Goal: Transaction & Acquisition: Book appointment/travel/reservation

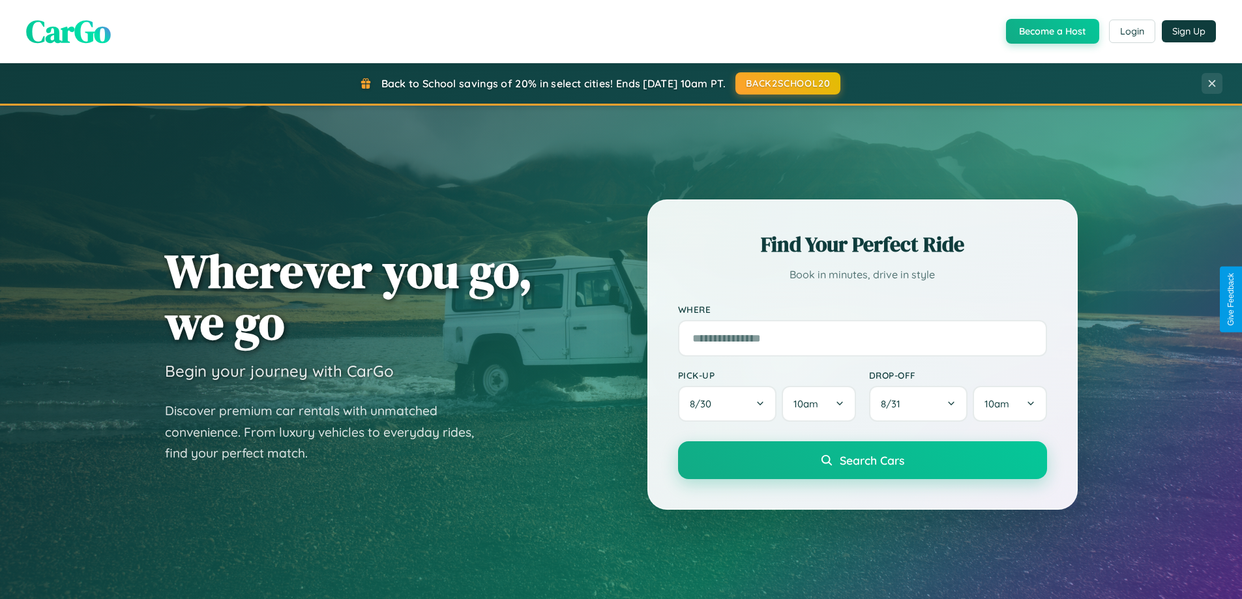
scroll to position [562, 0]
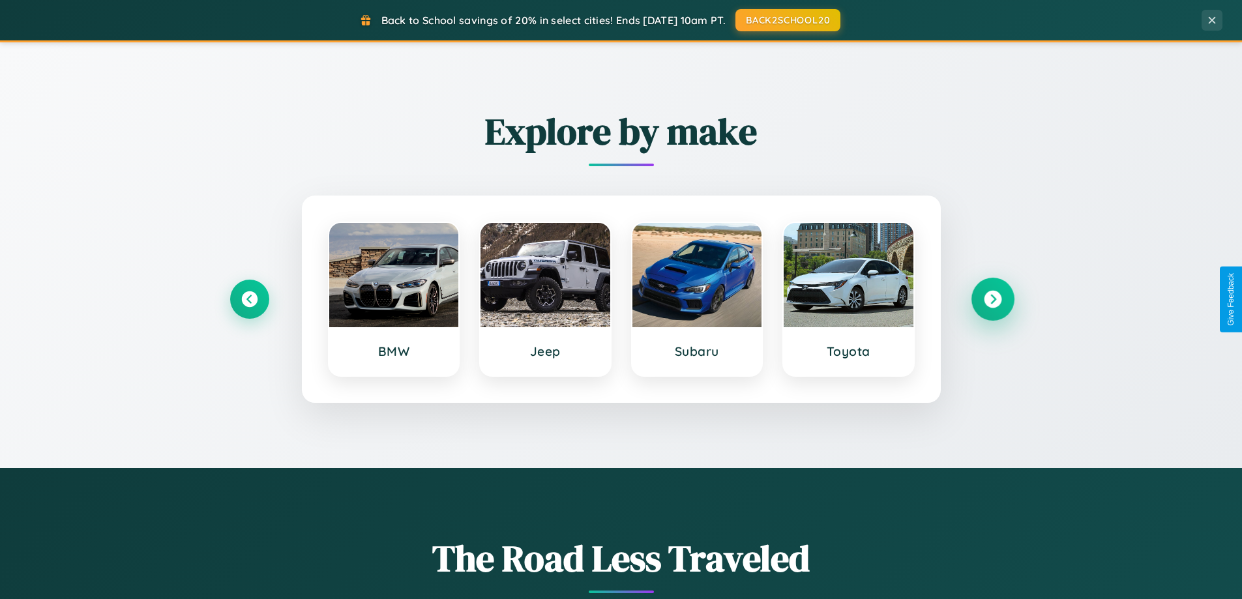
click at [992, 299] on icon at bounding box center [993, 300] width 18 height 18
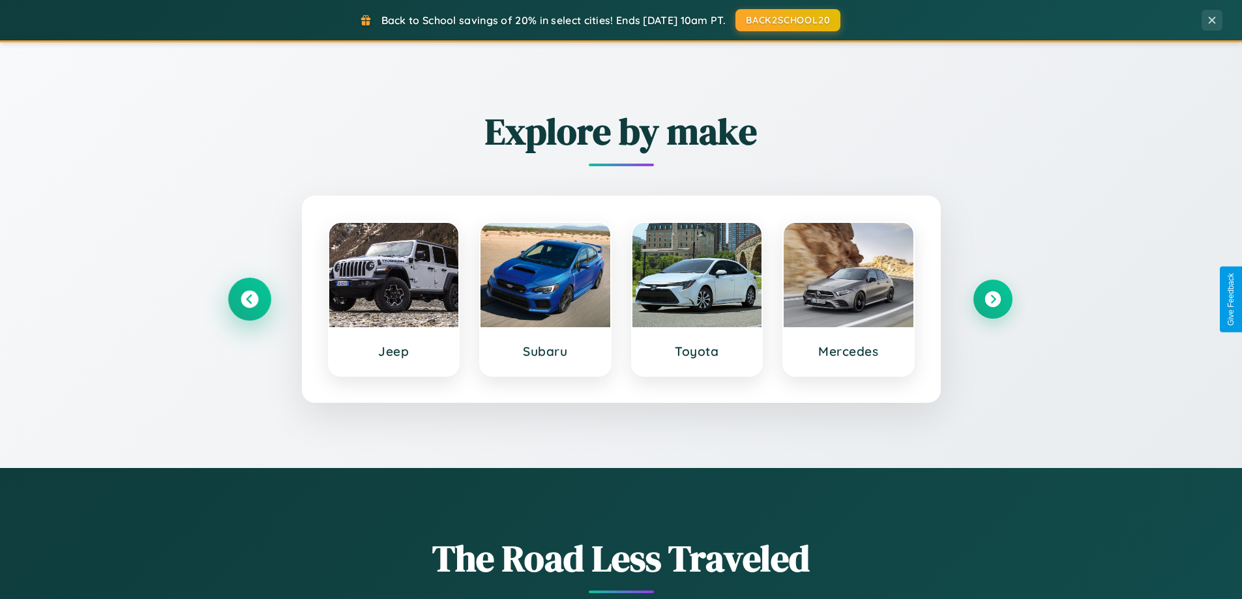
click at [249, 299] on icon at bounding box center [250, 300] width 18 height 18
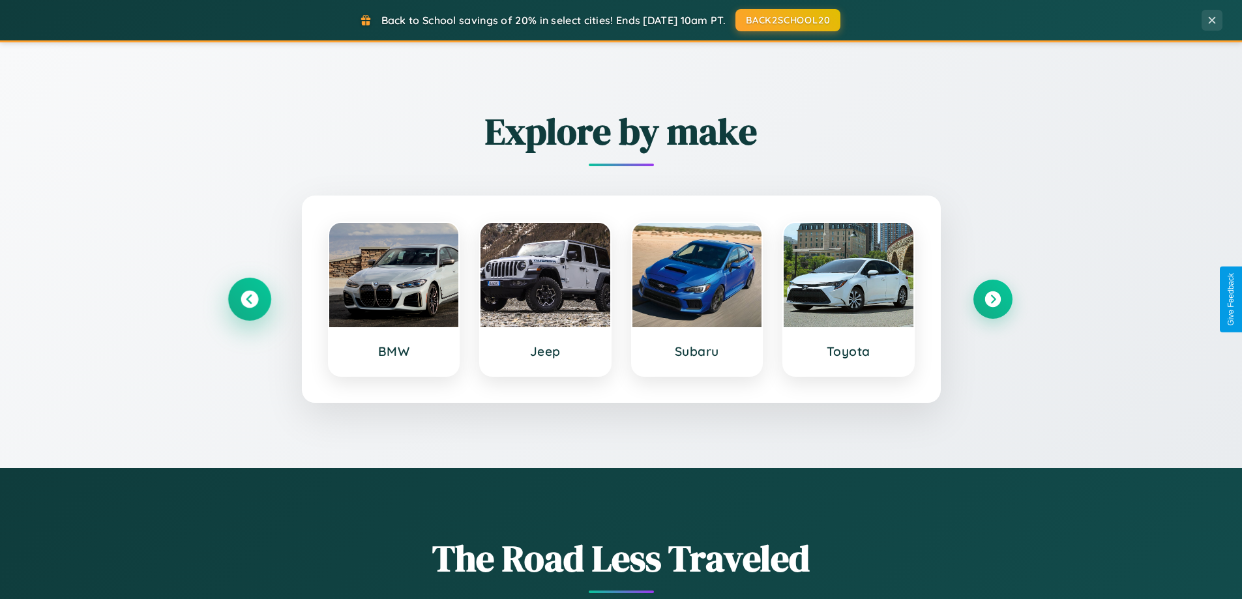
click at [249, 299] on icon at bounding box center [250, 300] width 18 height 18
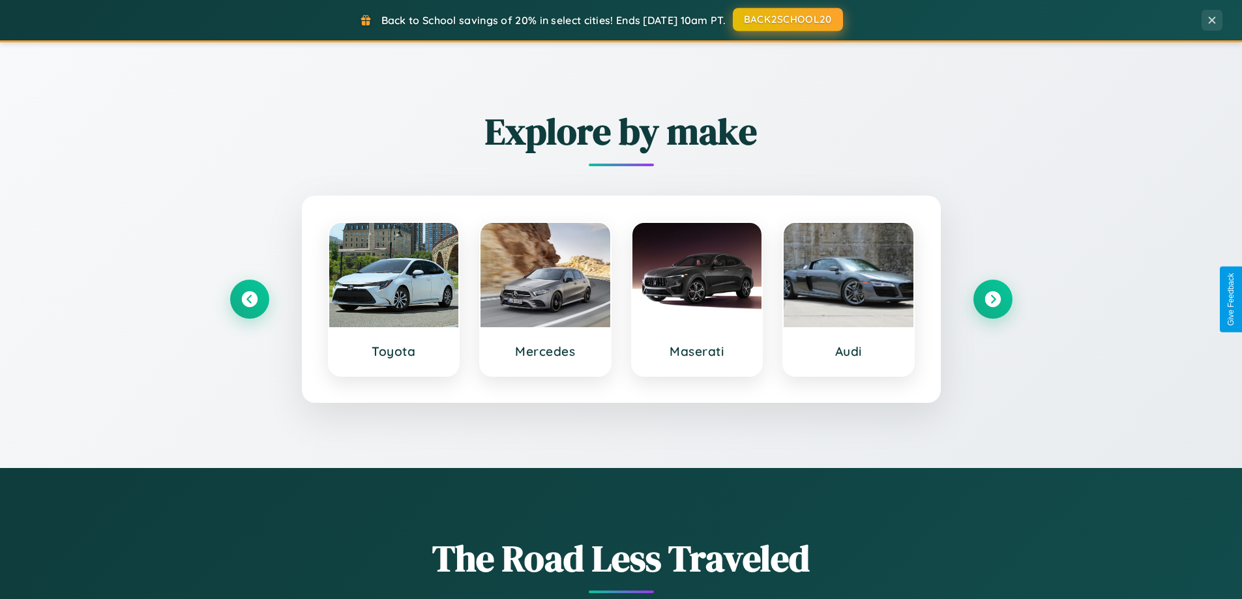
click at [787, 20] on button "BACK2SCHOOL20" at bounding box center [788, 19] width 110 height 23
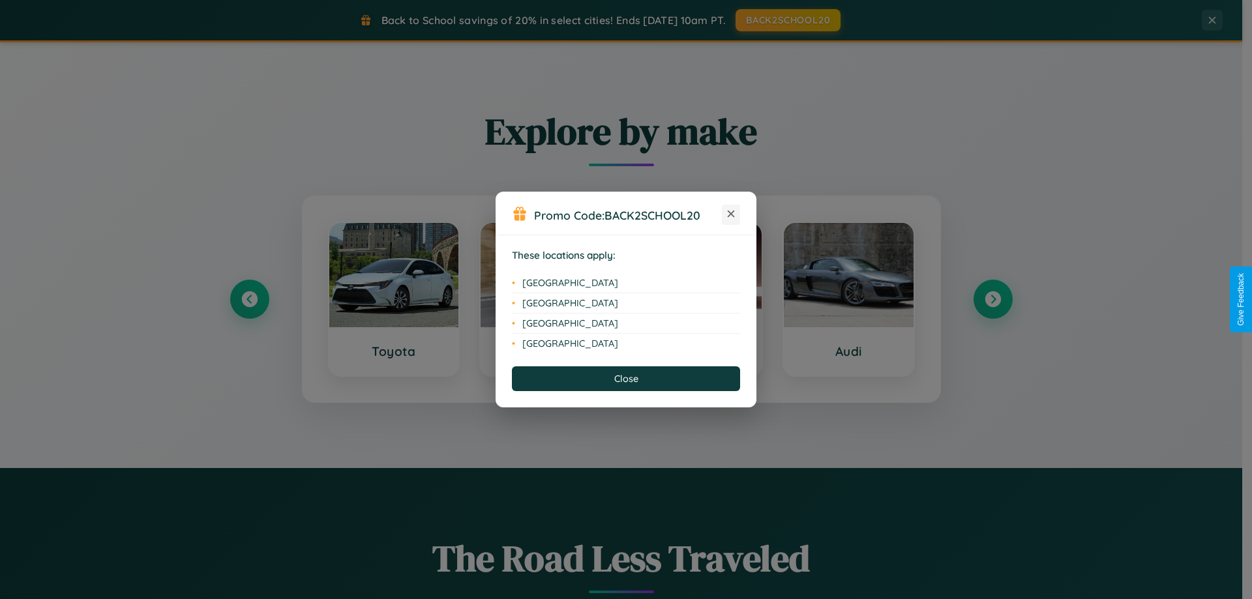
click at [731, 214] on icon at bounding box center [730, 214] width 7 height 7
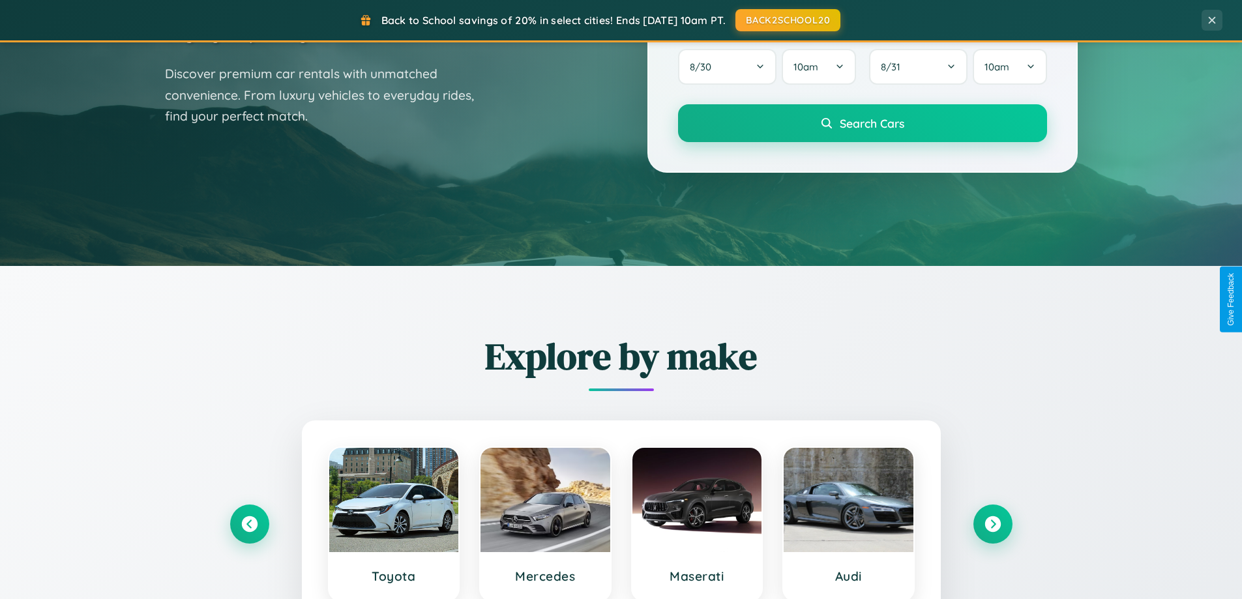
scroll to position [38, 0]
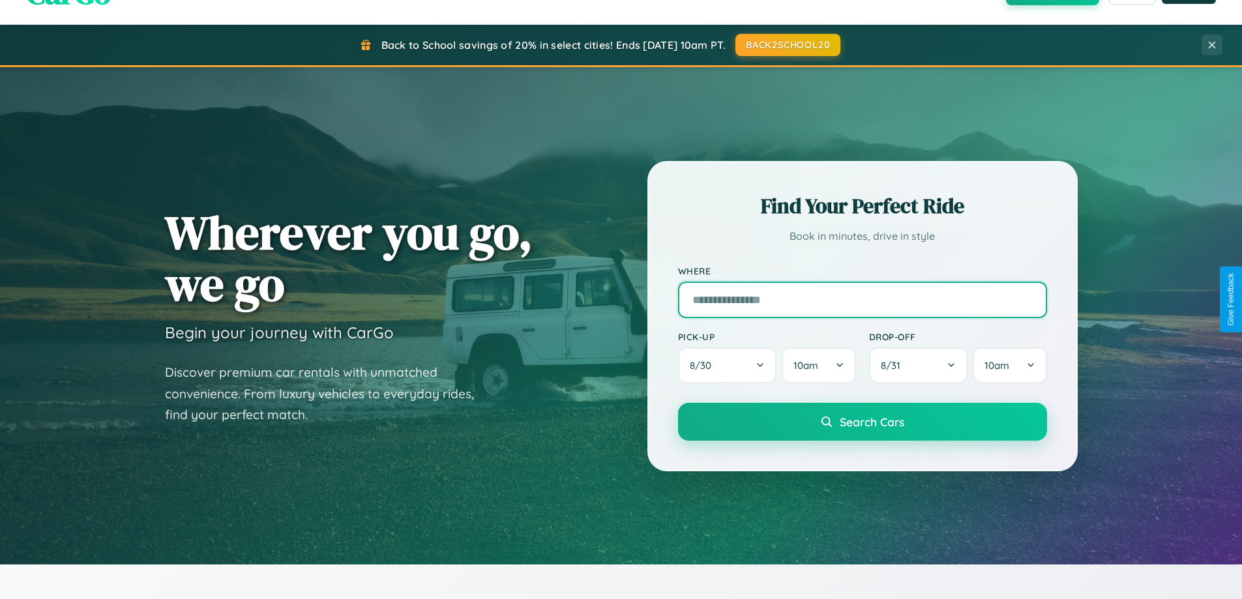
click at [862, 299] on input "text" at bounding box center [862, 300] width 369 height 37
type input "**********"
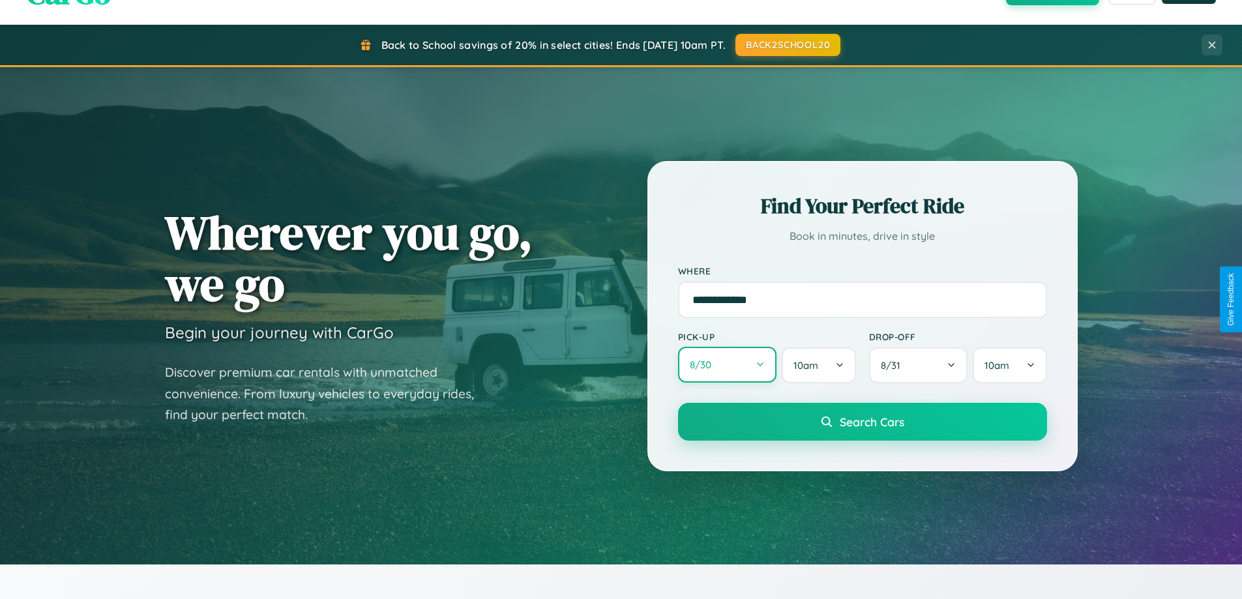
click at [727, 365] on button "8 / 30" at bounding box center [727, 365] width 99 height 36
select select "*"
select select "****"
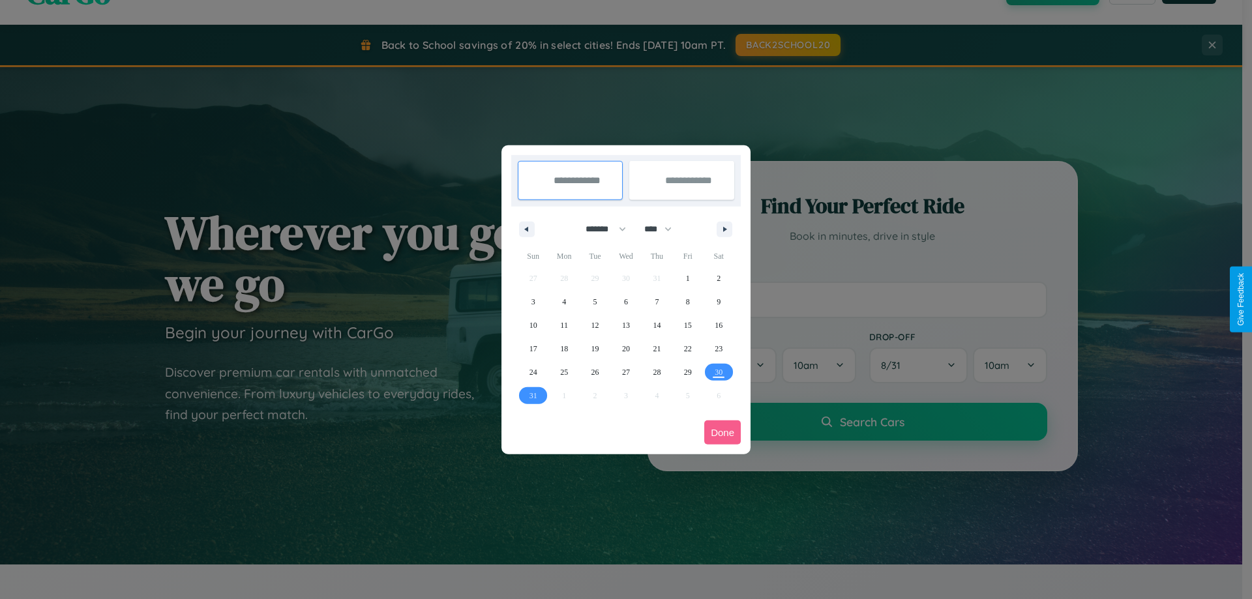
drag, startPoint x: 600, startPoint y: 229, endPoint x: 626, endPoint y: 261, distance: 41.7
click at [600, 229] on select "******* ******** ***** ***** *** **** **** ****** ********* ******* ******** **…" at bounding box center [603, 229] width 55 height 22
select select "*"
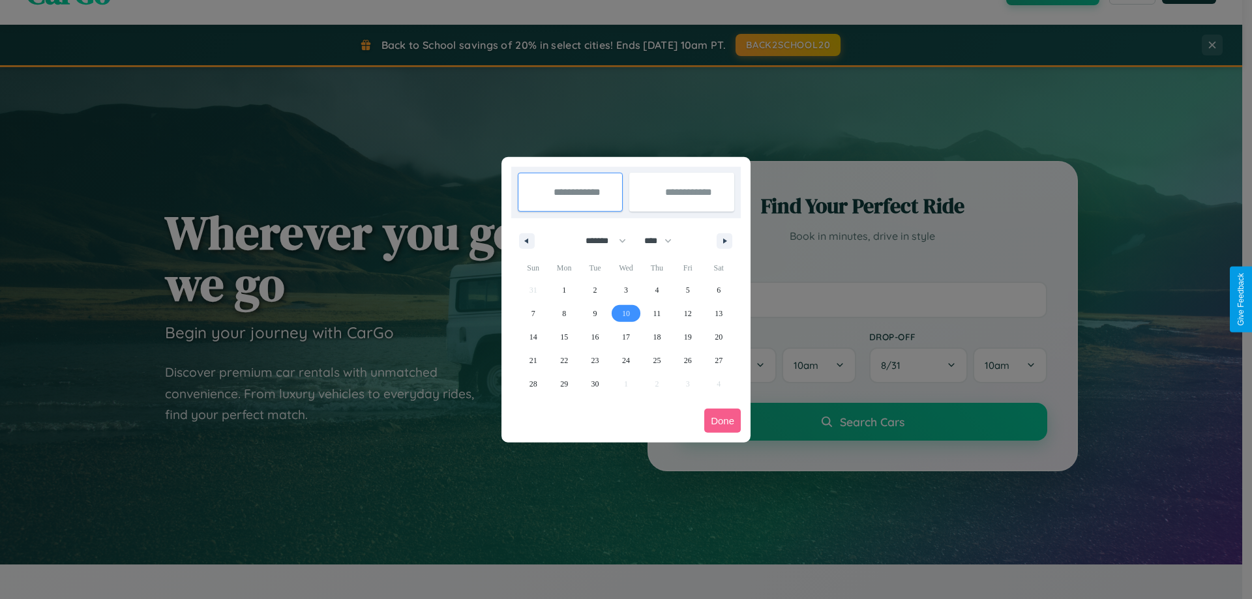
click at [625, 313] on span "10" at bounding box center [626, 313] width 8 height 23
type input "**********"
click at [656, 313] on span "11" at bounding box center [657, 313] width 8 height 23
type input "**********"
click at [722, 420] on button "Done" at bounding box center [722, 421] width 37 height 24
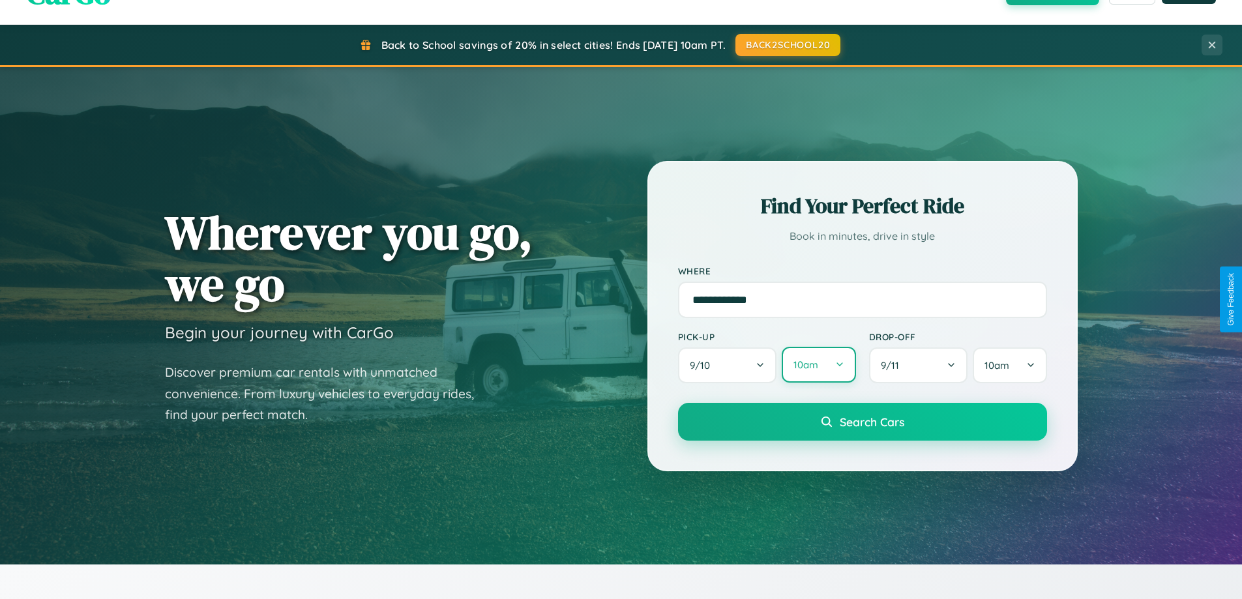
click at [818, 365] on button "10am" at bounding box center [819, 365] width 74 height 36
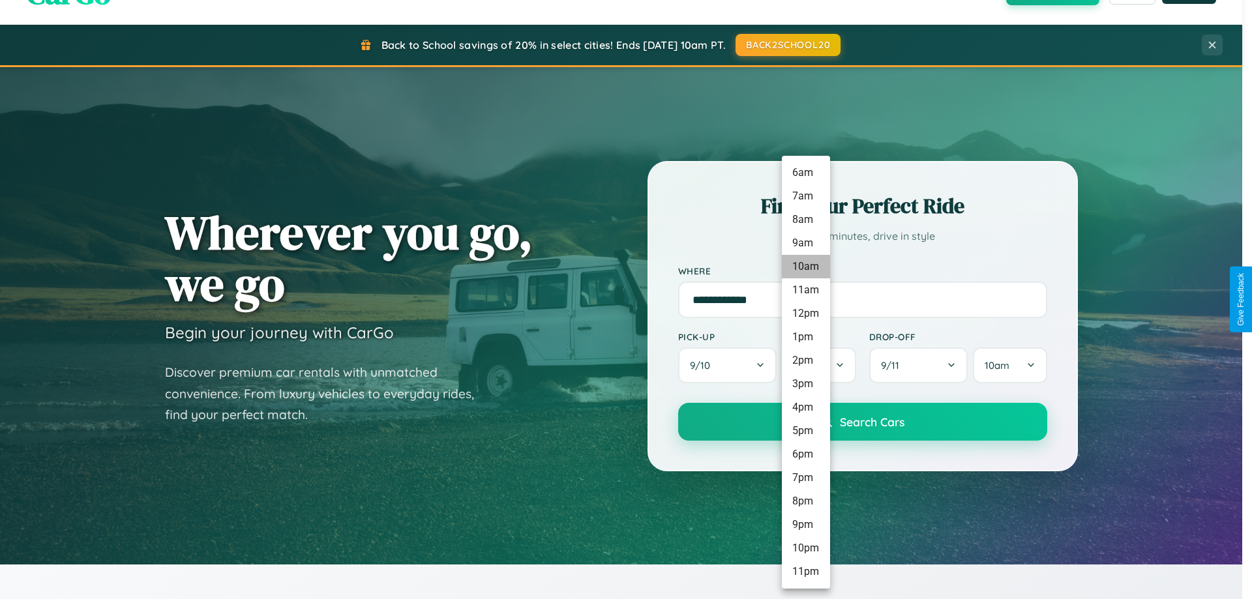
click at [805, 267] on li "10am" at bounding box center [806, 266] width 48 height 23
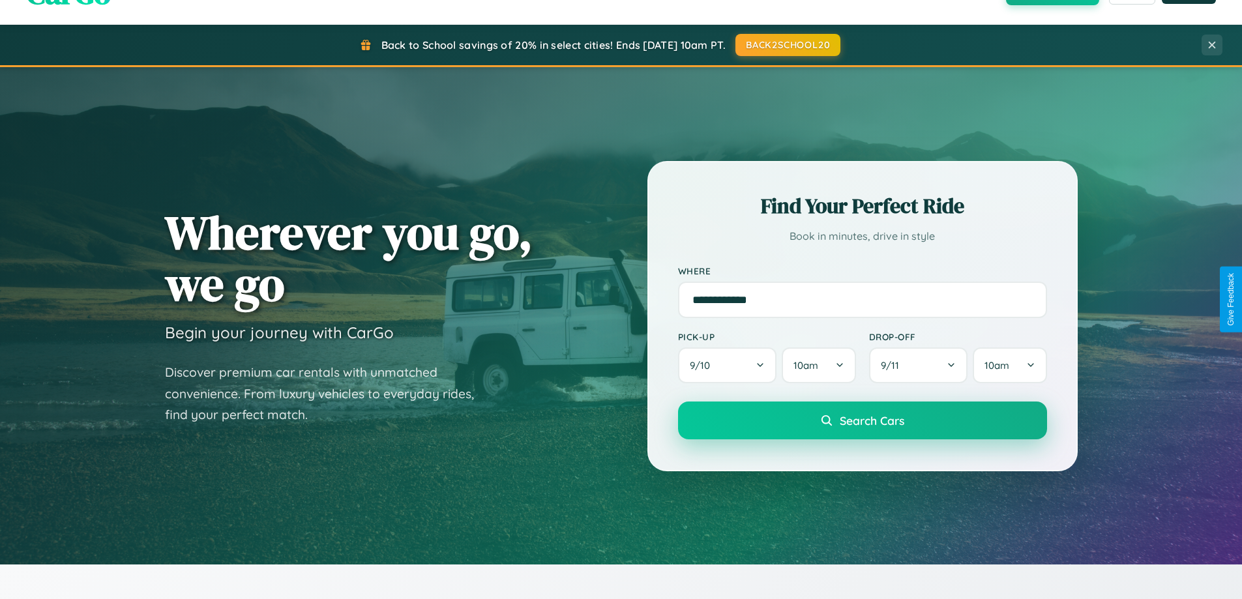
click at [862, 422] on span "Search Cars" at bounding box center [872, 420] width 65 height 14
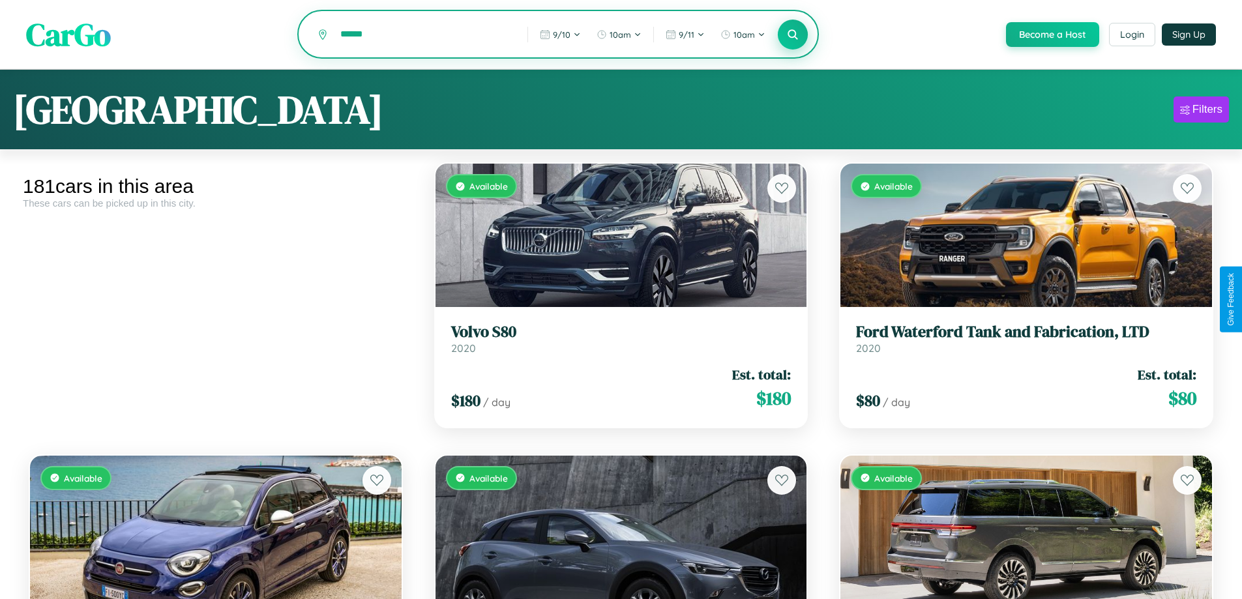
type input "******"
click at [792, 35] on icon at bounding box center [793, 34] width 12 height 12
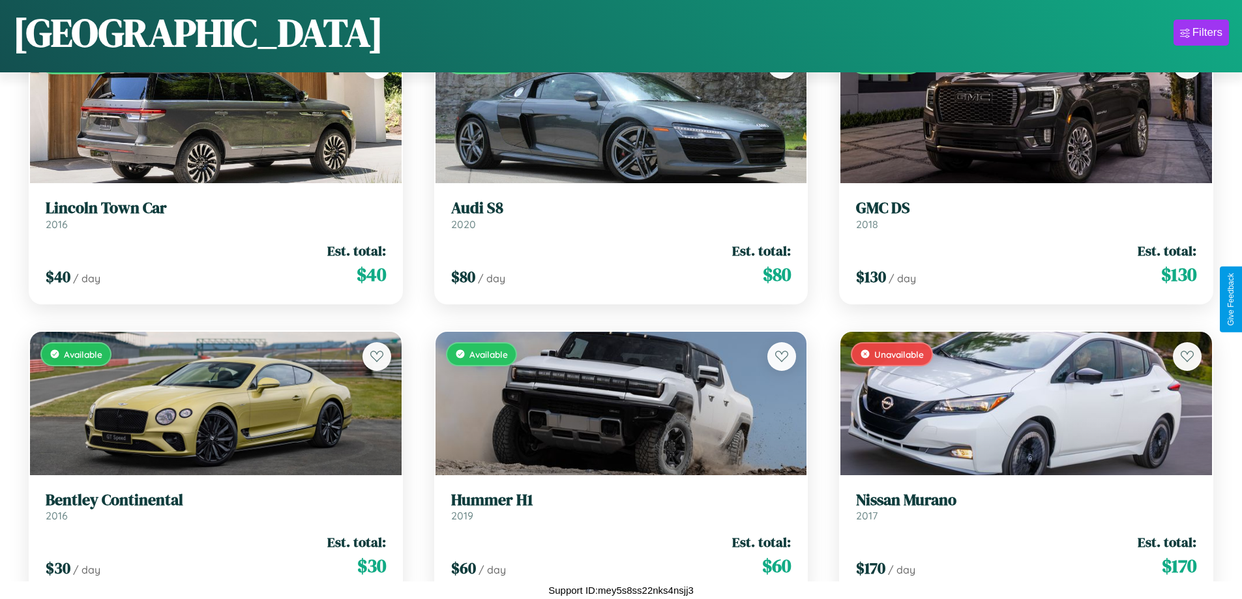
scroll to position [767, 0]
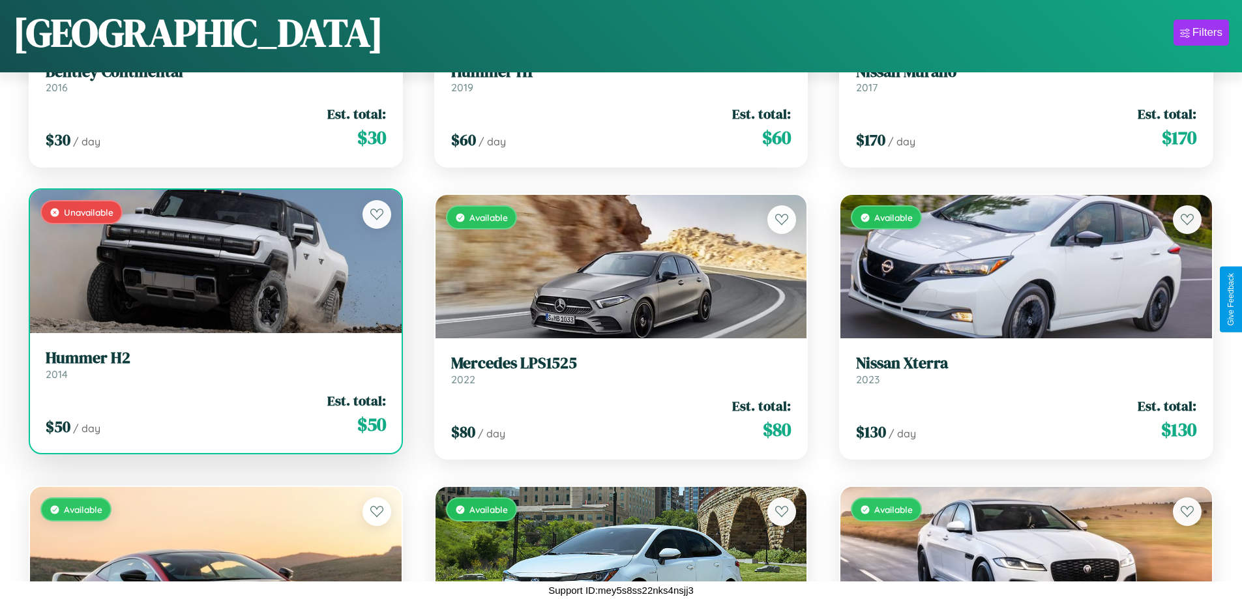
click at [214, 364] on h3 "Hummer H2" at bounding box center [216, 358] width 340 height 19
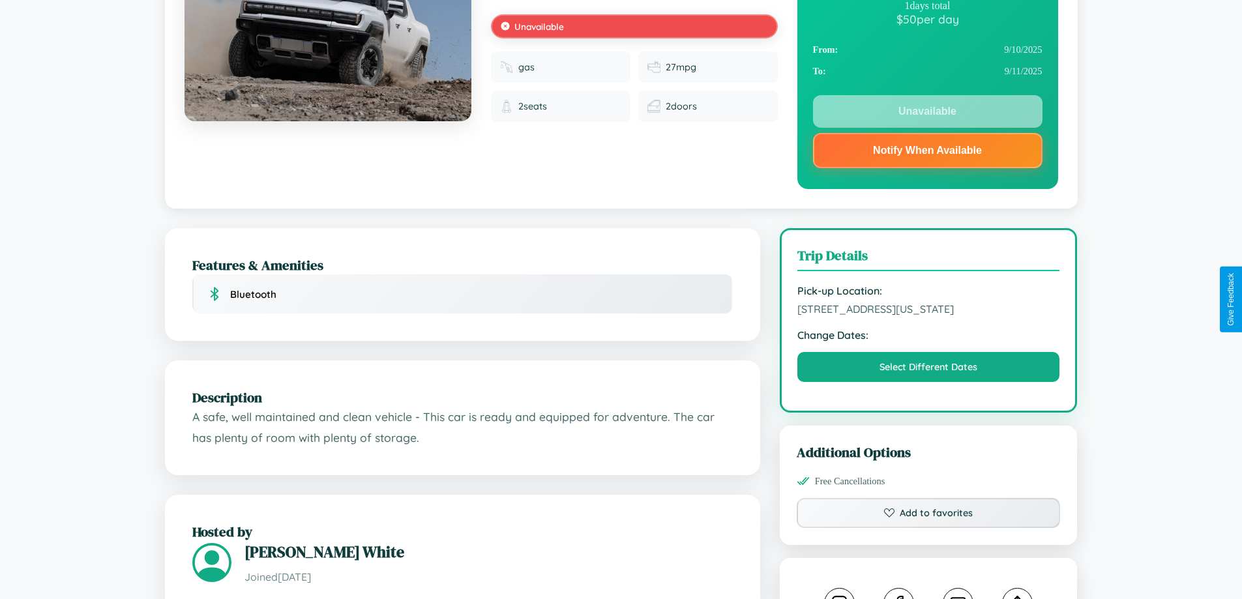
scroll to position [181, 0]
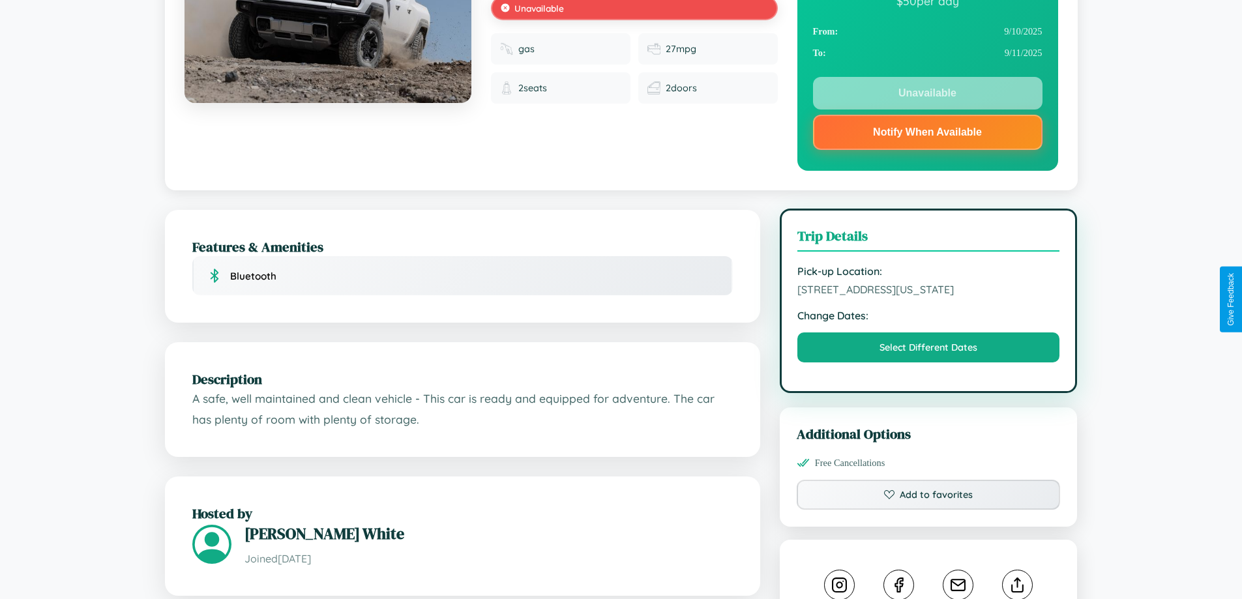
click at [928, 296] on span "630 School Street Denver Colorado 36594 United States" at bounding box center [928, 289] width 263 height 13
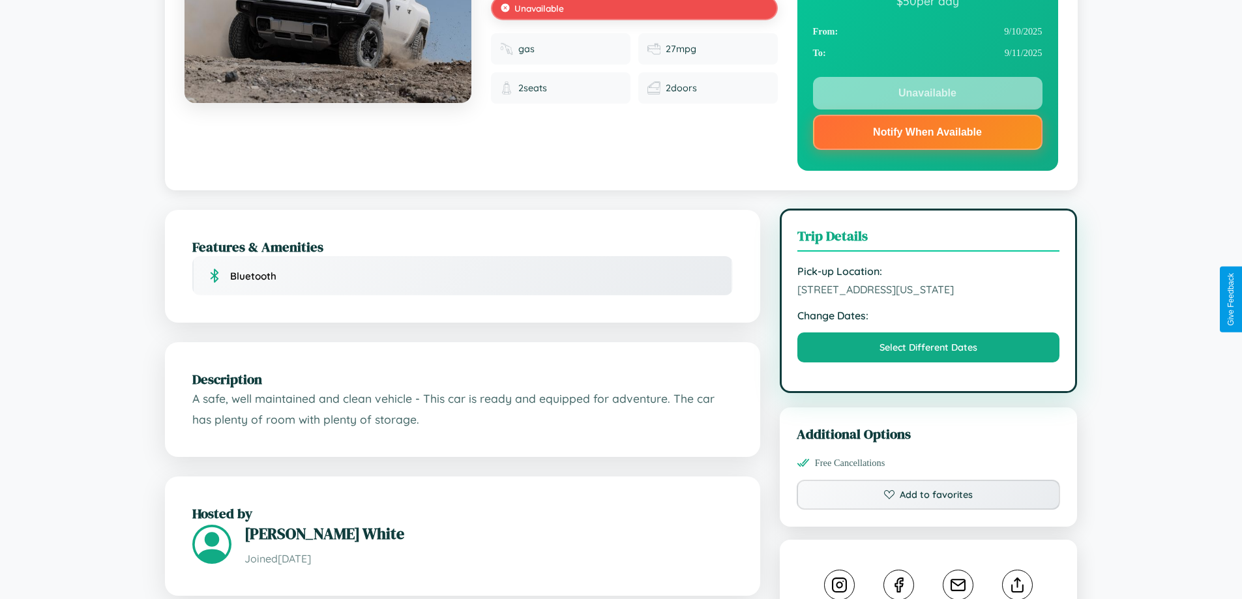
click at [928, 296] on span "630 School Street Denver Colorado 36594 United States" at bounding box center [928, 289] width 263 height 13
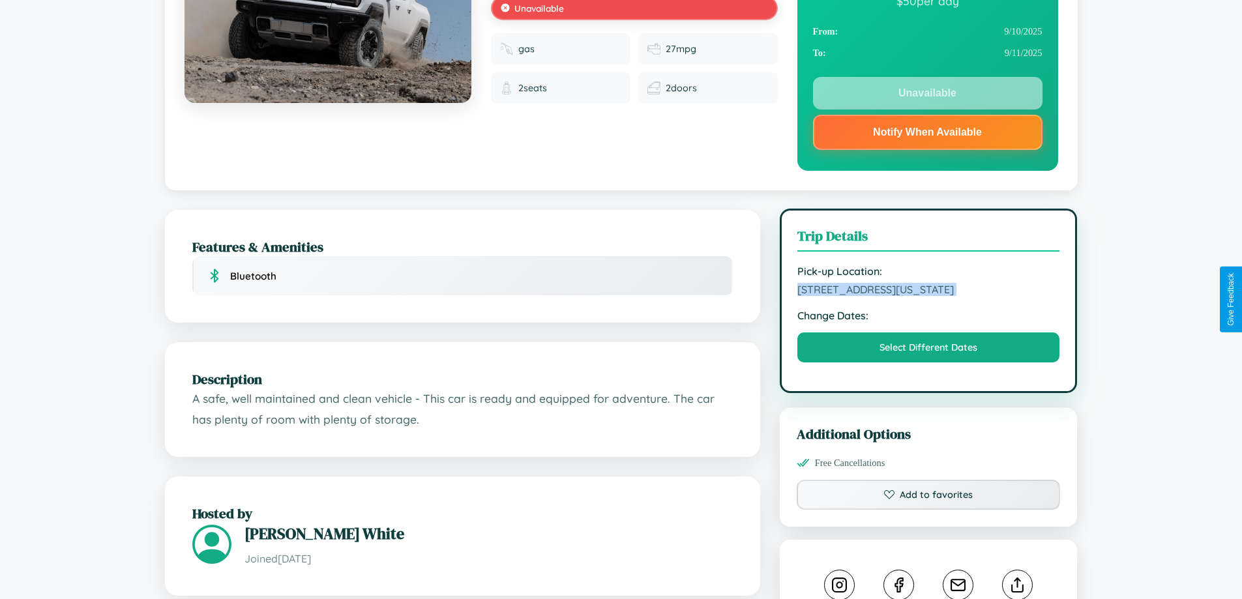
click at [928, 296] on span "630 School Street Denver Colorado 36594 United States" at bounding box center [928, 289] width 263 height 13
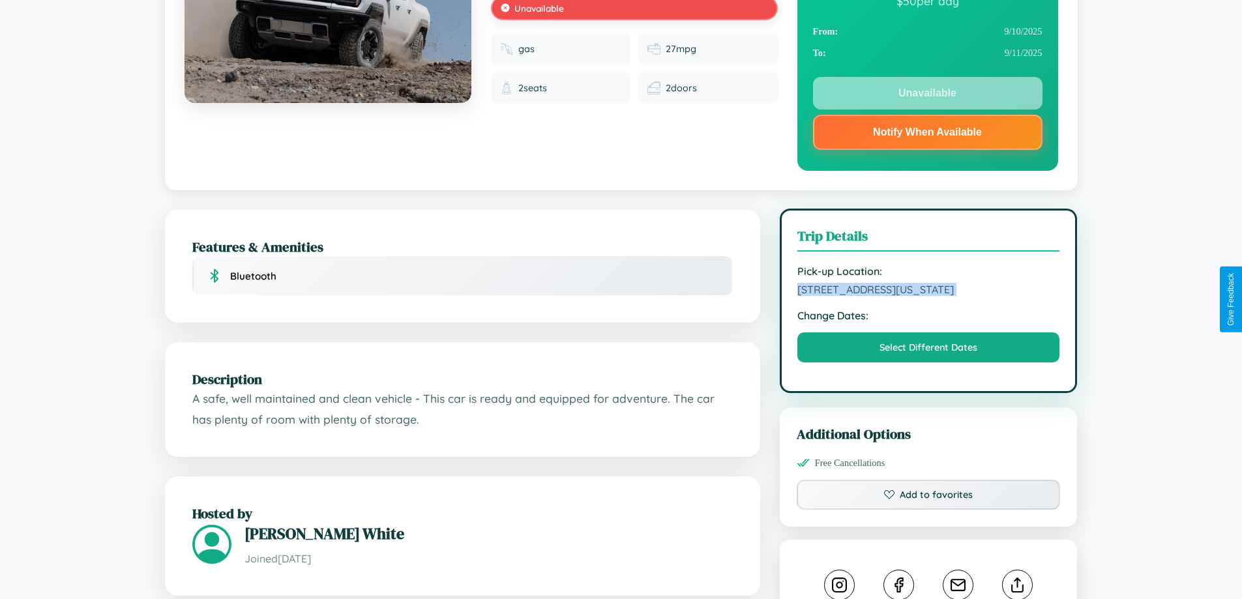
click at [928, 296] on span "630 School Street Denver Colorado 36594 United States" at bounding box center [928, 289] width 263 height 13
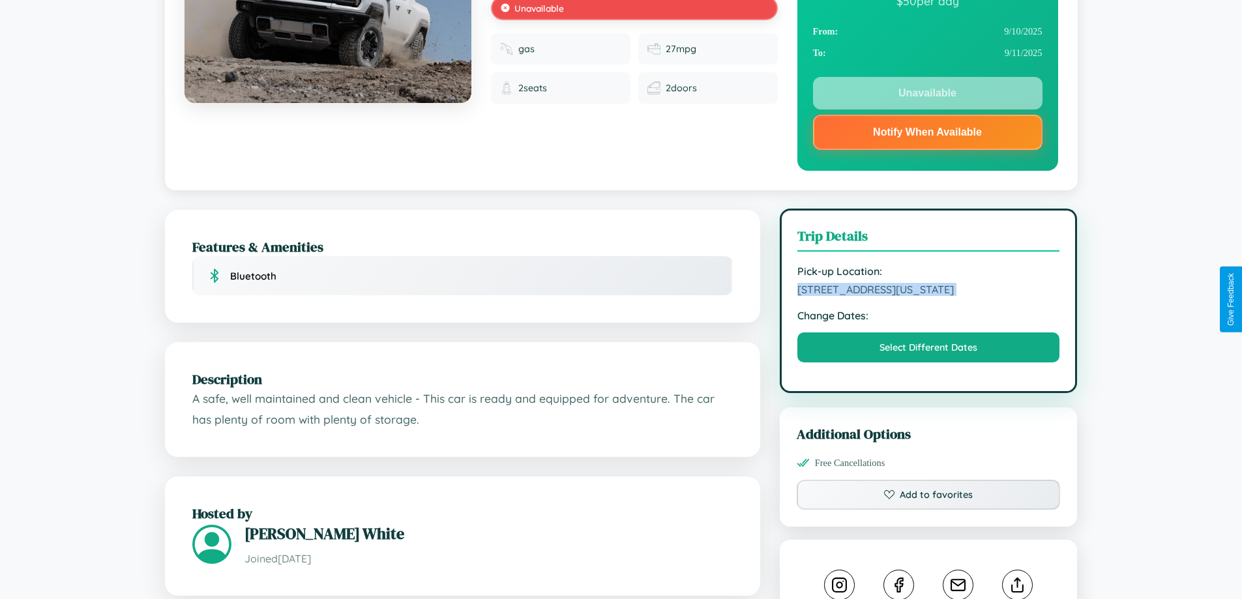
click at [928, 296] on span "630 School Street Denver Colorado 36594 United States" at bounding box center [928, 289] width 263 height 13
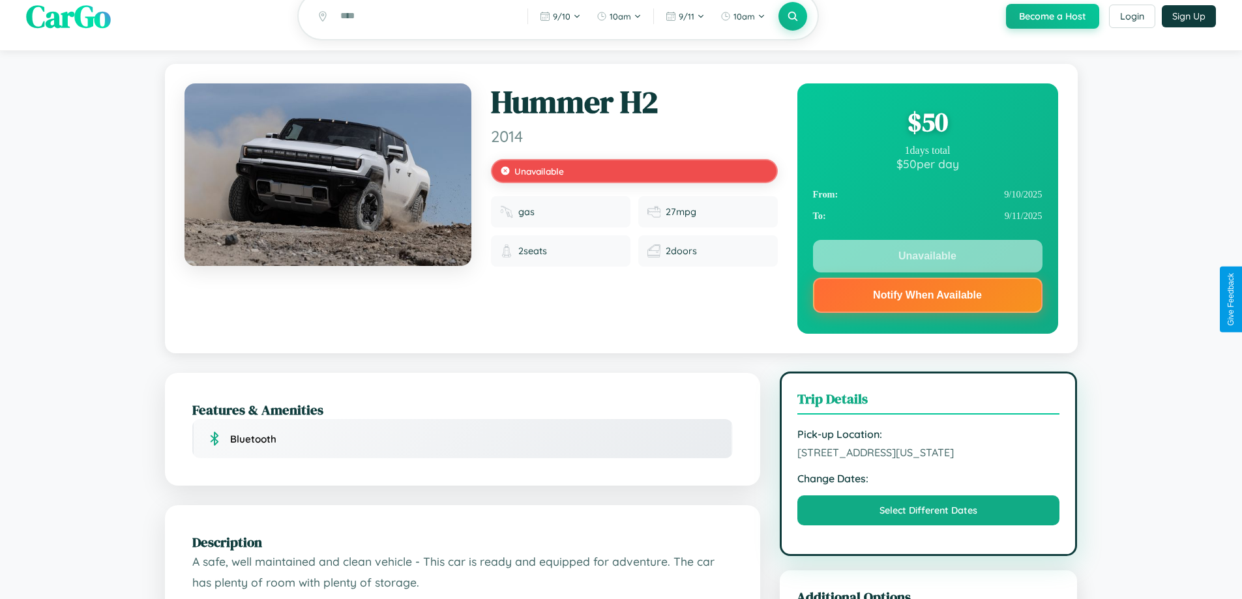
scroll to position [0, 0]
